Goal: Task Accomplishment & Management: Manage account settings

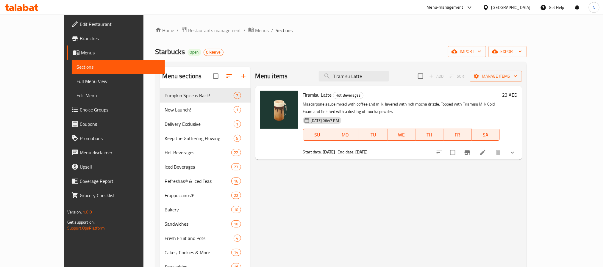
click at [77, 79] on span "Full Menu View" at bounding box center [119, 81] width 84 height 7
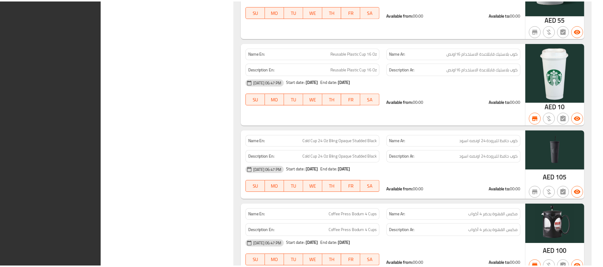
scroll to position [21550, 0]
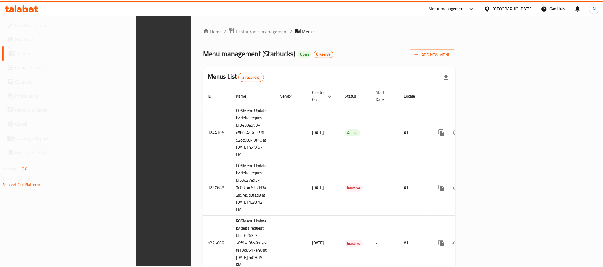
scroll to position [16, 0]
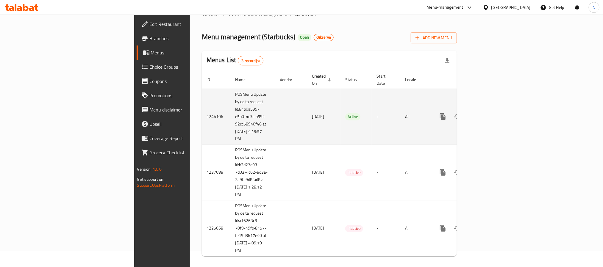
click at [307, 117] on td "05/08/2024" at bounding box center [323, 117] width 33 height 56
click at [489, 113] on icon "enhanced table" at bounding box center [485, 116] width 7 height 7
